Goal: Communication & Community: Participate in discussion

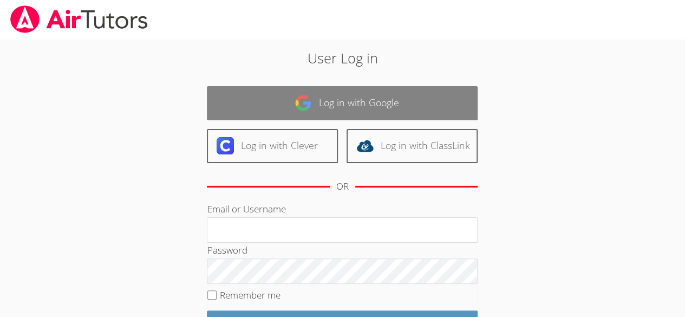
click at [404, 98] on link "Log in with Google" at bounding box center [342, 103] width 271 height 34
click at [402, 102] on link "Log in with Google" at bounding box center [342, 103] width 271 height 34
click at [403, 109] on link "Log in with Google" at bounding box center [342, 103] width 271 height 34
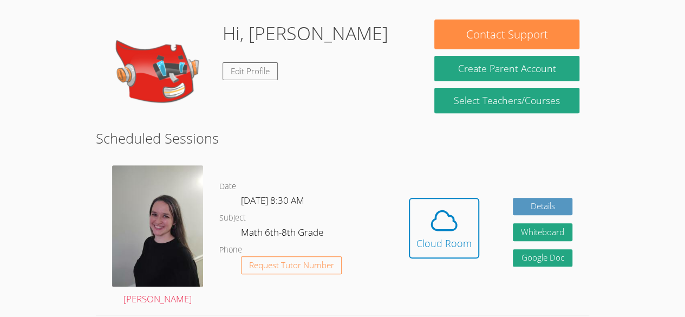
scroll to position [192, 0]
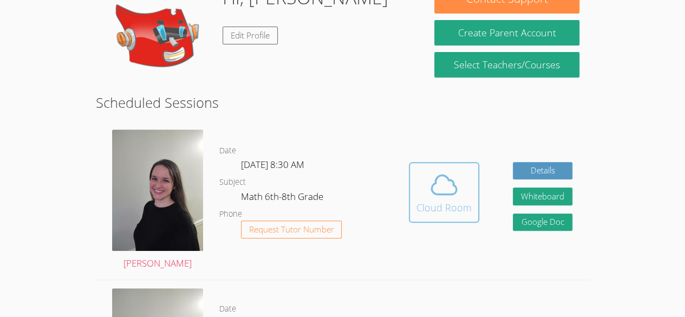
click at [426, 164] on button "Cloud Room" at bounding box center [444, 192] width 70 height 61
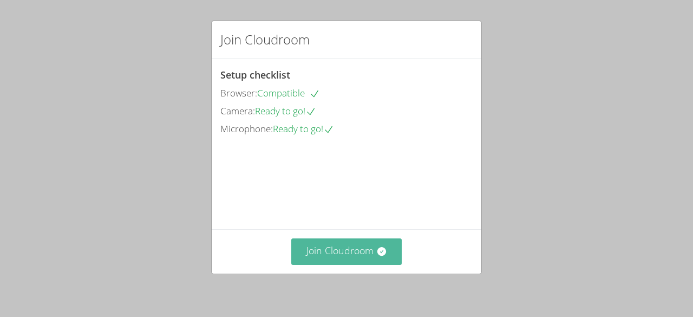
click at [324, 242] on button "Join Cloudroom" at bounding box center [346, 251] width 111 height 27
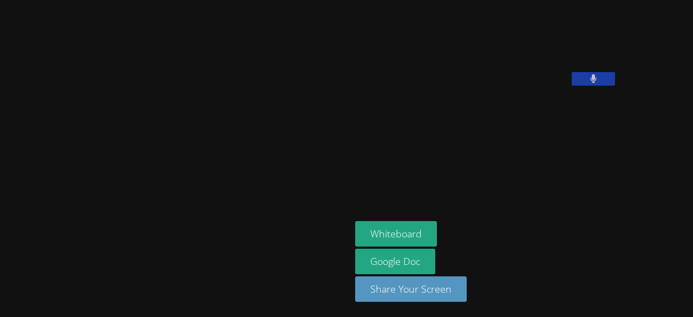
click at [572, 86] on button at bounding box center [593, 79] width 43 height 14
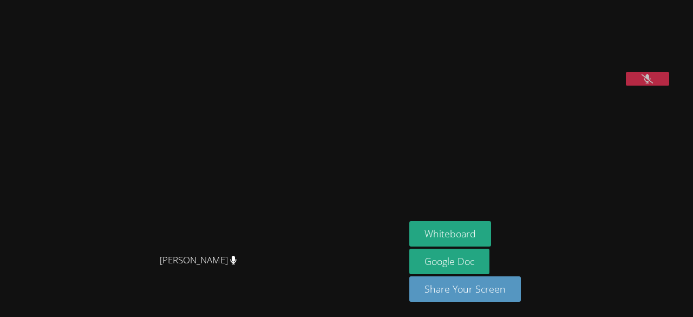
click at [671, 240] on div "Whiteboard Google Doc Share Your Screen" at bounding box center [540, 265] width 262 height 89
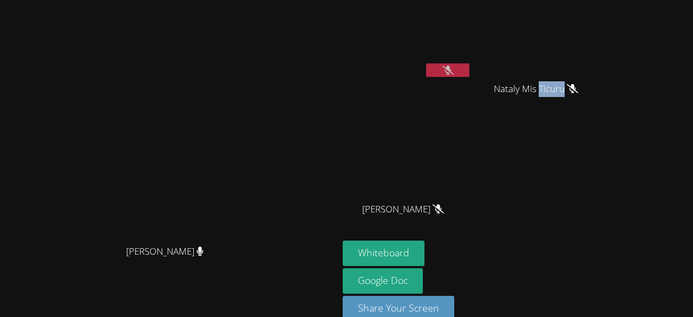
click at [605, 175] on div "Jeremith Gamez Lopez Nataly Mis Ticuru Nataly Mis Ticuru Evelyn Caal Torres Eve…" at bounding box center [474, 122] width 262 height 236
click at [559, 21] on video at bounding box center [540, 40] width 129 height 73
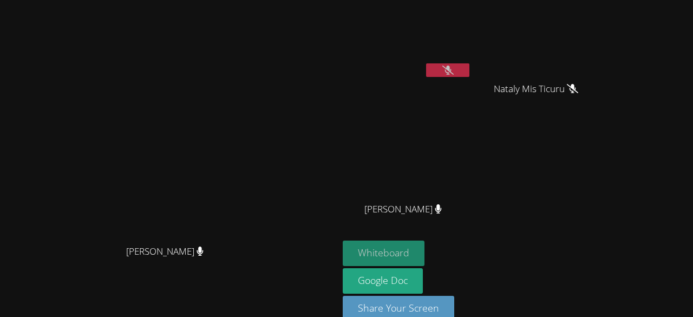
click at [425, 251] on button "Whiteboard" at bounding box center [384, 252] width 82 height 25
click at [469, 74] on button at bounding box center [447, 70] width 43 height 14
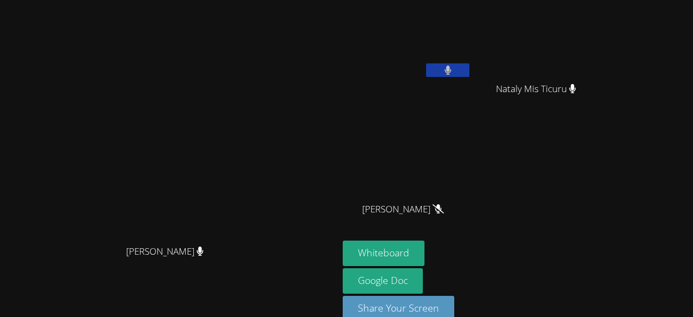
click at [469, 63] on button at bounding box center [447, 70] width 43 height 14
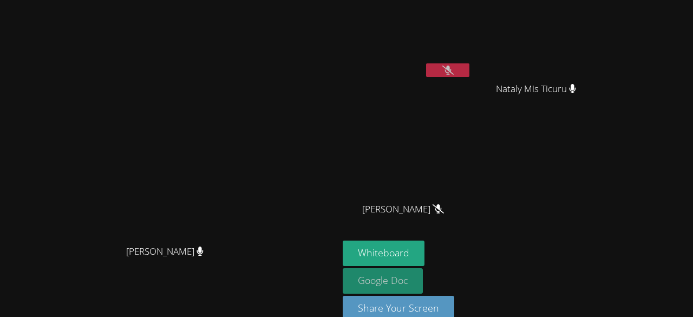
click at [423, 268] on link "Google Doc" at bounding box center [383, 280] width 80 height 25
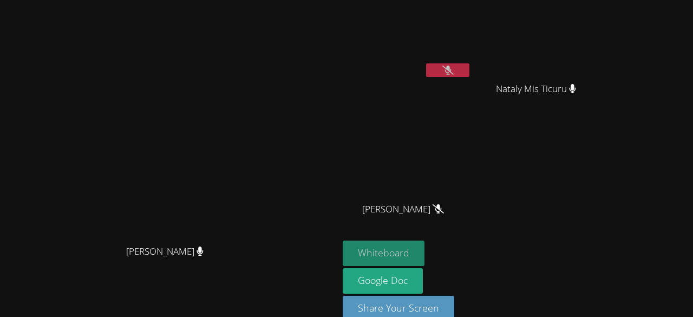
click at [425, 252] on button "Whiteboard" at bounding box center [384, 252] width 82 height 25
click at [469, 78] on div at bounding box center [447, 71] width 43 height 16
click at [454, 71] on icon at bounding box center [447, 70] width 11 height 9
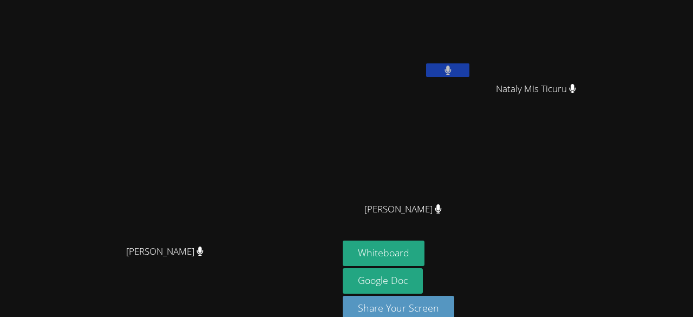
click at [452, 70] on icon at bounding box center [448, 70] width 7 height 9
click at [469, 70] on button at bounding box center [447, 70] width 43 height 14
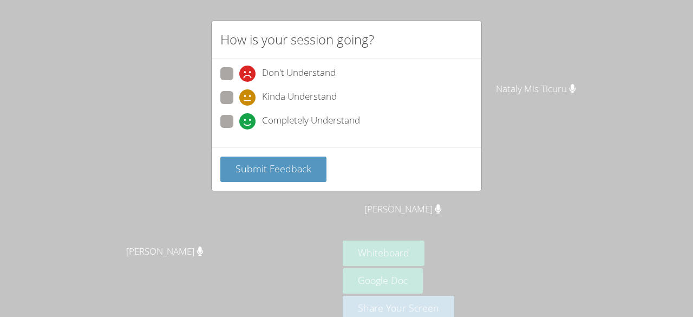
click at [314, 116] on span "Completely Understand" at bounding box center [311, 121] width 98 height 16
click at [249, 116] on input "Completely Understand" at bounding box center [243, 119] width 9 height 9
radio input "true"
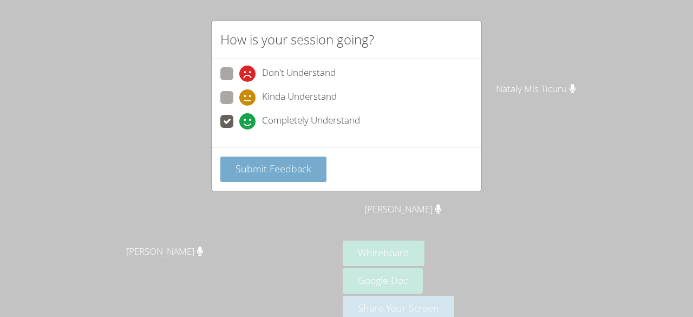
click at [302, 156] on button "Submit Feedback" at bounding box center [273, 168] width 106 height 25
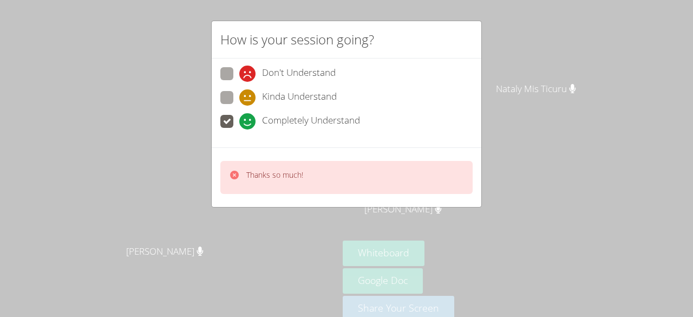
click at [304, 166] on div "Thanks so much!" at bounding box center [346, 177] width 252 height 33
click at [560, 121] on div "How is your session going? Don't Understand Kinda Understand Completely Underst…" at bounding box center [346, 158] width 693 height 317
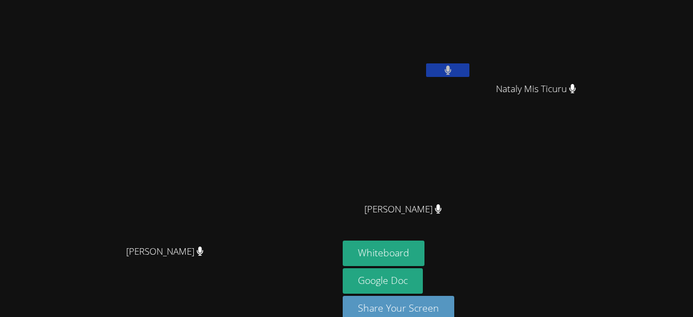
click at [469, 69] on button at bounding box center [447, 70] width 43 height 14
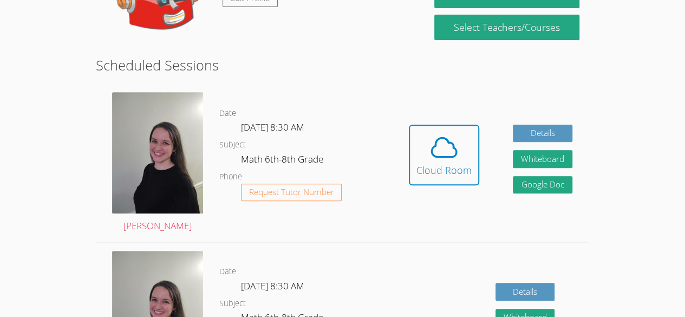
scroll to position [192, 0]
